Goal: Complete application form: Complete application form

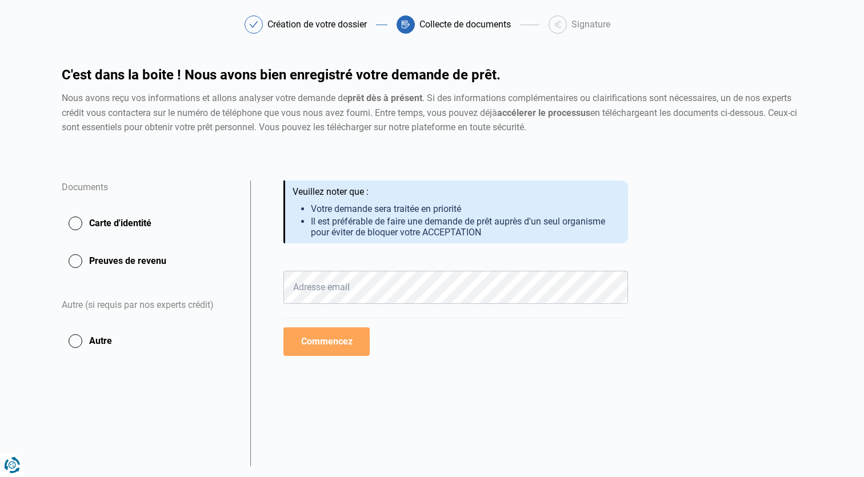
scroll to position [68, 0]
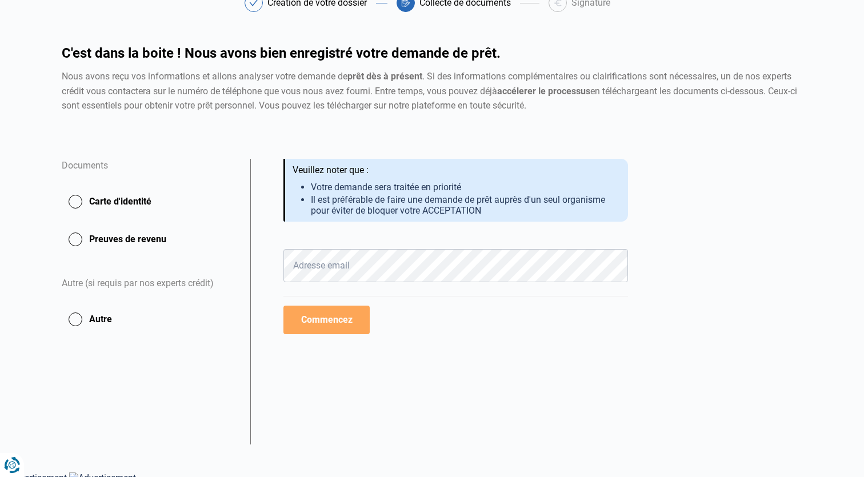
click at [105, 193] on button "Carte d'identité" at bounding box center [149, 201] width 175 height 29
click at [79, 192] on button "Carte d'identité" at bounding box center [149, 201] width 175 height 29
click at [79, 199] on button "Carte d'identité" at bounding box center [149, 201] width 175 height 29
click at [366, 246] on div "Votre demande est enregistrée ! Nous avons reçu vos informations et allons anal…" at bounding box center [455, 220] width 345 height 123
click at [327, 322] on button "Commencez" at bounding box center [326, 320] width 86 height 29
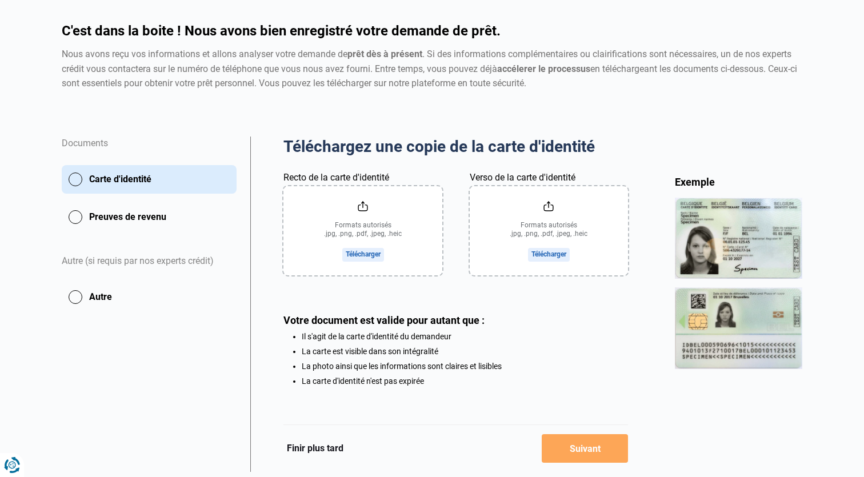
scroll to position [101, 0]
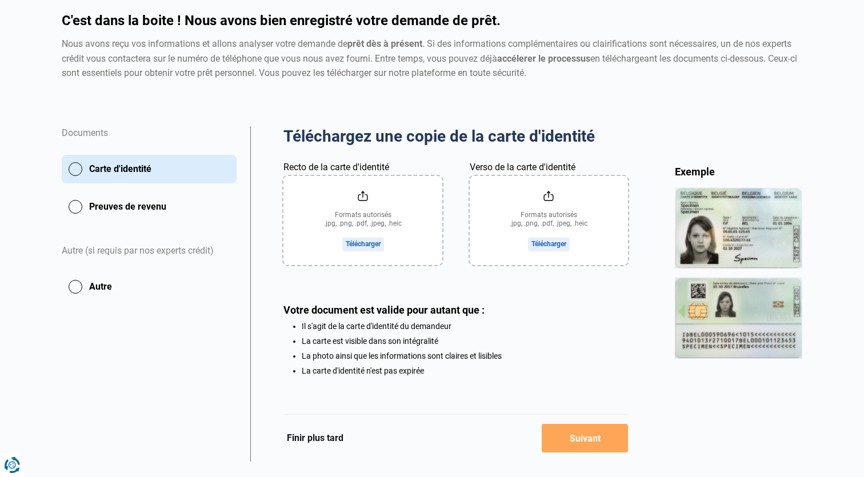
click at [342, 243] on input "Recto de la carte d'identité" at bounding box center [362, 220] width 158 height 89
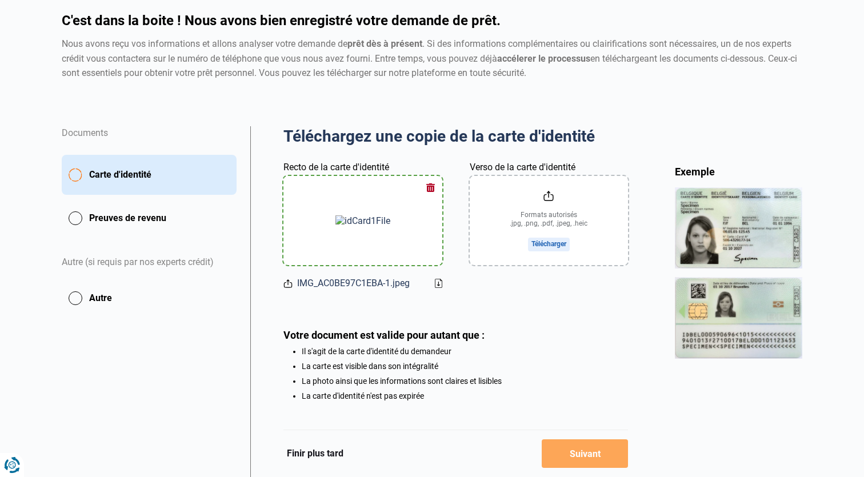
click at [542, 247] on input "Verso de la carte d'identité" at bounding box center [549, 220] width 158 height 89
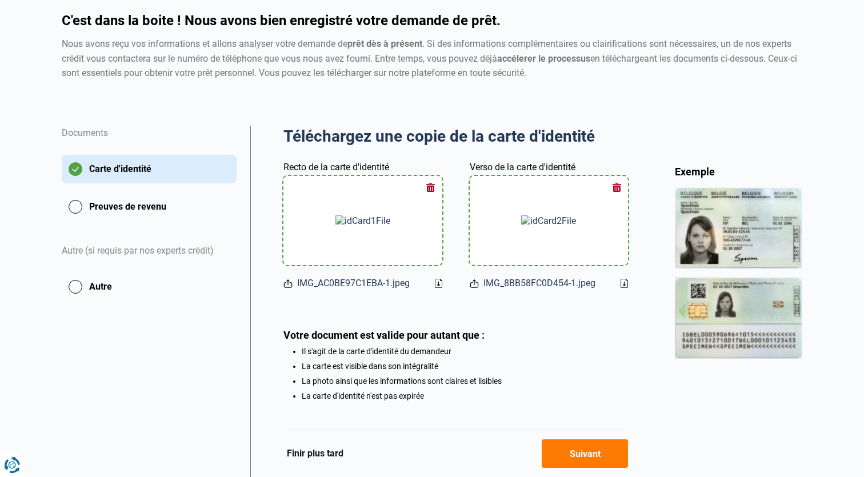
click at [170, 205] on button "Preuves de revenu" at bounding box center [149, 207] width 175 height 29
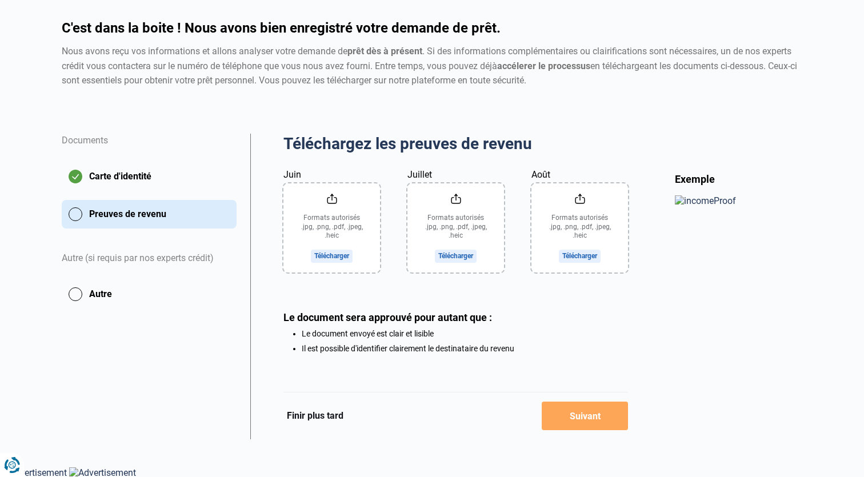
scroll to position [93, 0]
click at [338, 258] on input "Juin" at bounding box center [331, 228] width 97 height 89
click at [479, 259] on input "Juillet" at bounding box center [455, 228] width 97 height 89
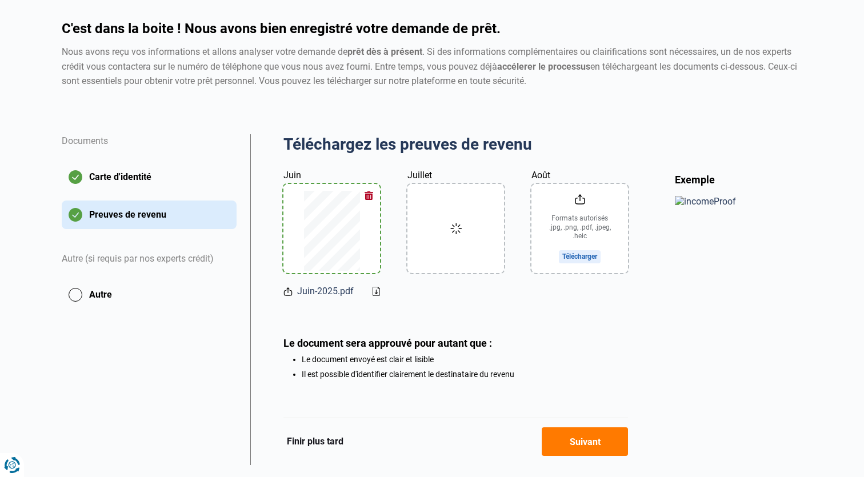
click at [584, 263] on input "Août" at bounding box center [579, 228] width 97 height 89
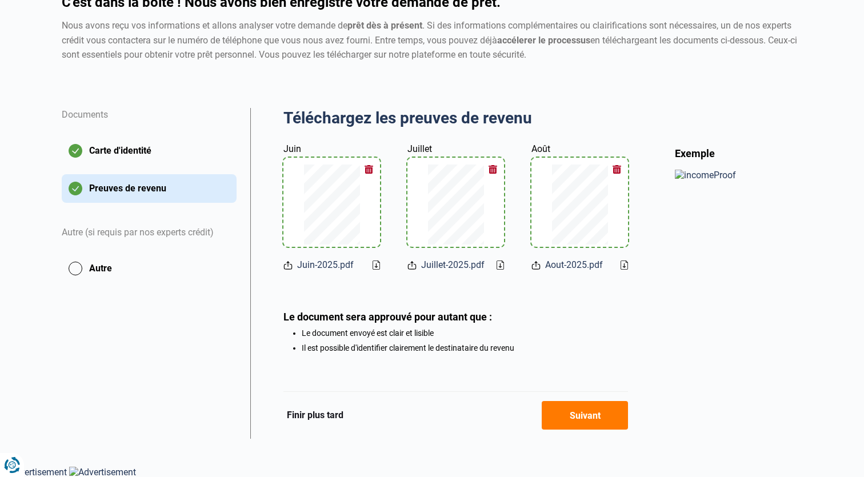
scroll to position [118, 0]
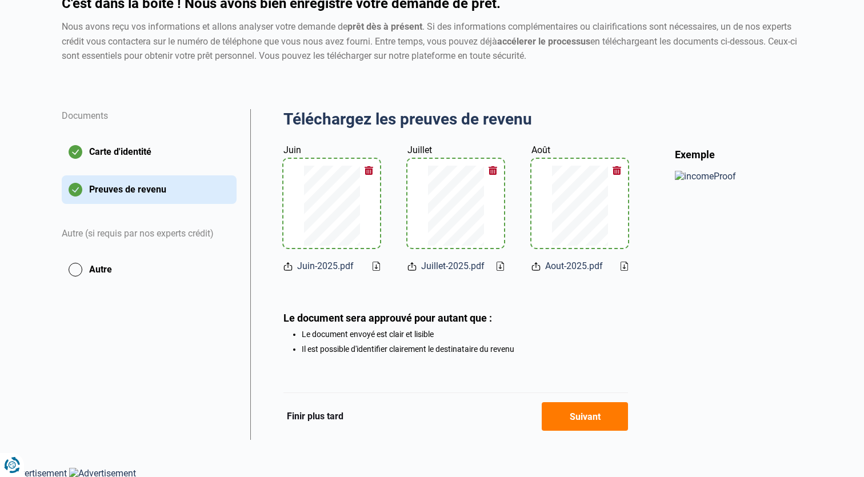
click at [577, 406] on button "Suivant" at bounding box center [585, 416] width 86 height 29
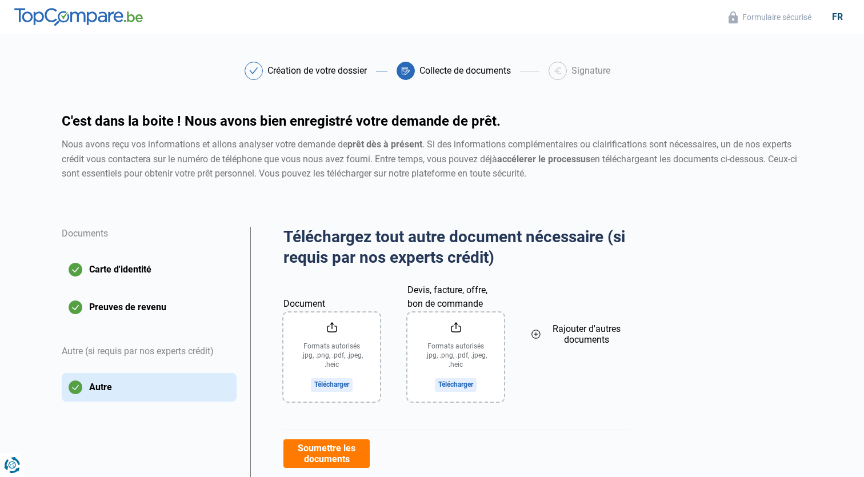
scroll to position [59, 0]
